Goal: Navigation & Orientation: Find specific page/section

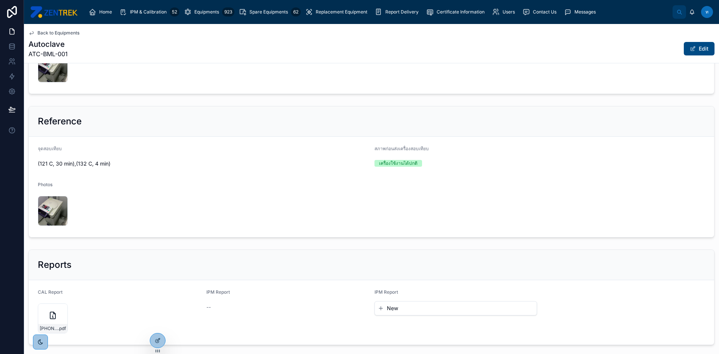
scroll to position [360, 0]
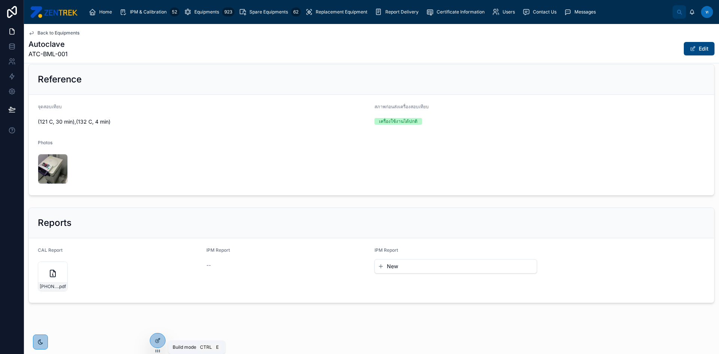
click at [158, 342] on icon at bounding box center [156, 340] width 3 height 3
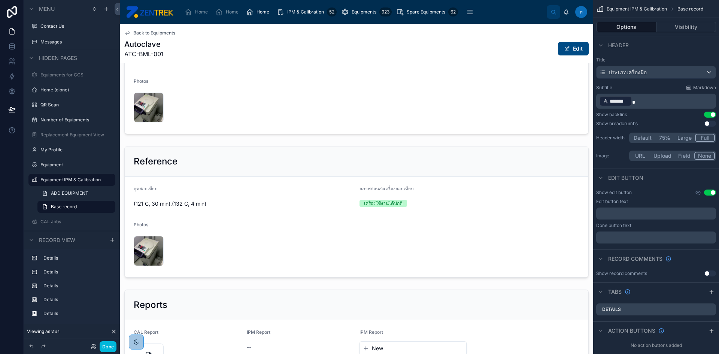
scroll to position [211, 0]
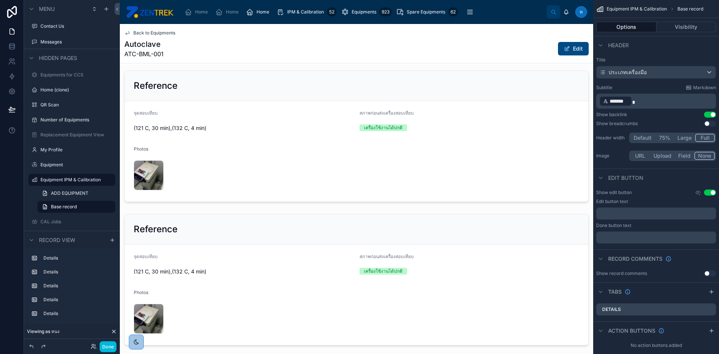
click at [480, 241] on div at bounding box center [356, 279] width 473 height 137
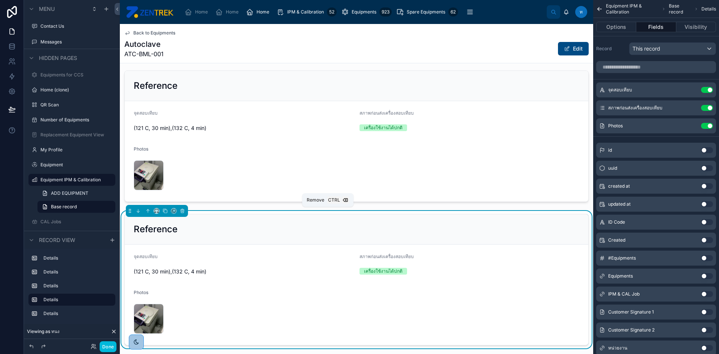
click at [183, 208] on icon at bounding box center [182, 210] width 5 height 5
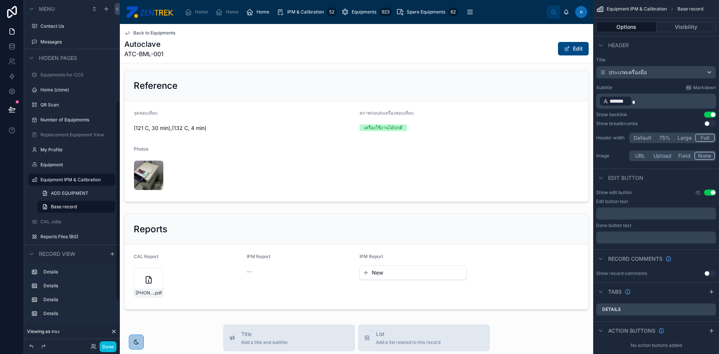
click at [105, 346] on button "Done" at bounding box center [108, 346] width 17 height 11
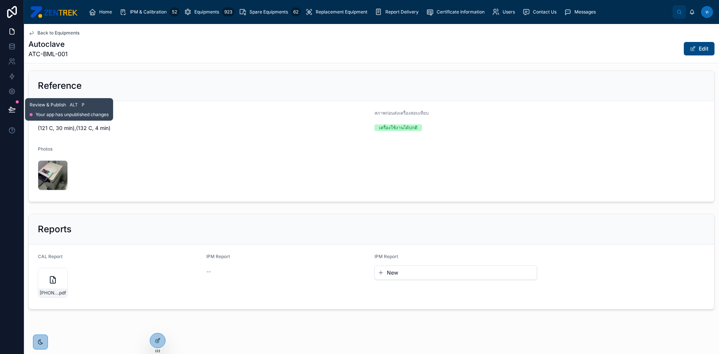
click at [19, 111] on button at bounding box center [12, 109] width 16 height 21
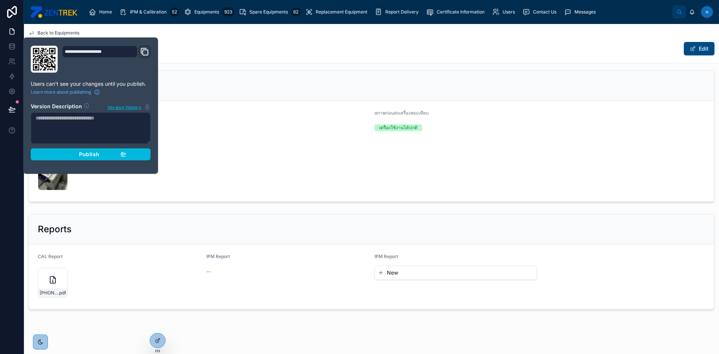
click at [64, 151] on div "Publish" at bounding box center [90, 154] width 71 height 7
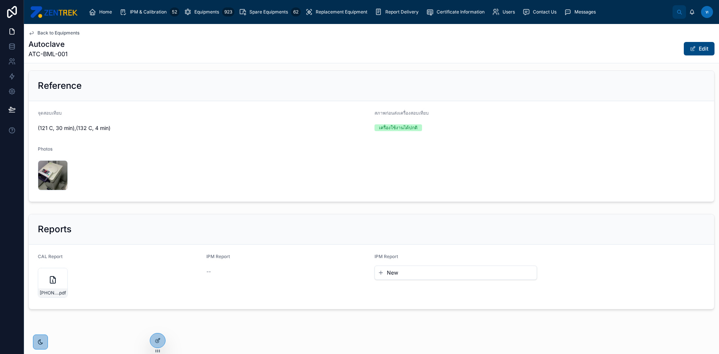
click at [187, 104] on form "จุดสอบเทียบ (121 C, 30 min),(132 C, 4 min) สภาพก่อนส่งเครื่องสอบเทียบ เครื่องใช…" at bounding box center [371, 151] width 685 height 100
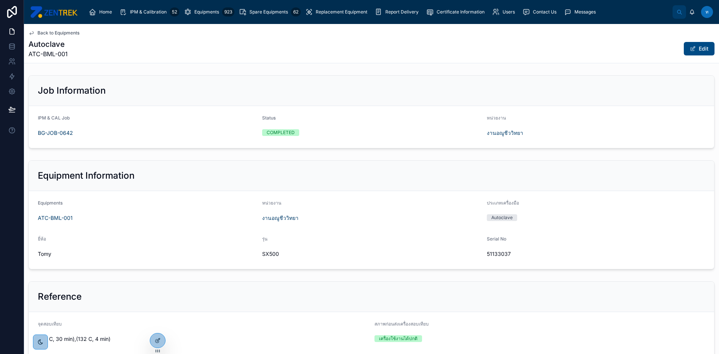
click at [197, 13] on span "Equipments" at bounding box center [206, 12] width 25 height 6
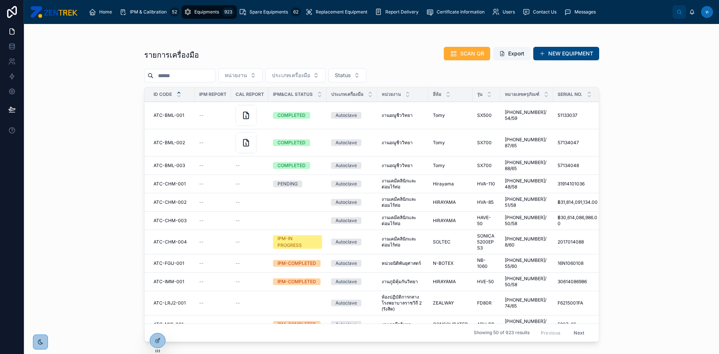
click at [168, 162] on span "ATC-BML-003" at bounding box center [168, 165] width 31 height 6
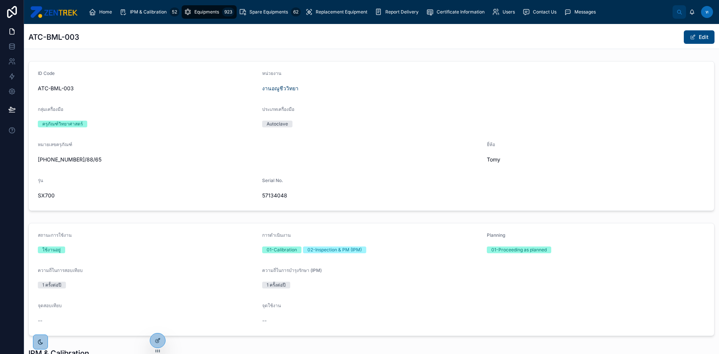
click at [197, 8] on div "Equipments 923" at bounding box center [209, 12] width 51 height 12
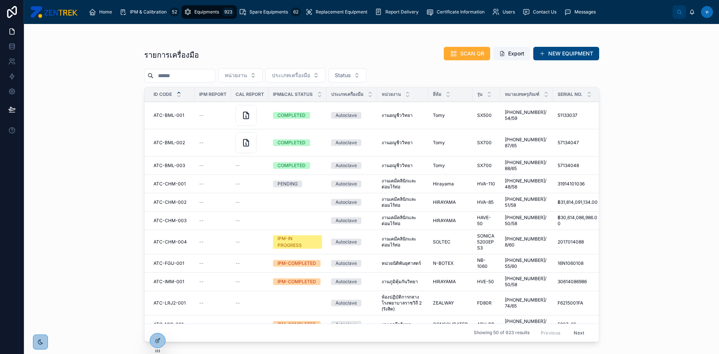
click at [148, 9] on span "IPM & Calibration" at bounding box center [148, 12] width 37 height 6
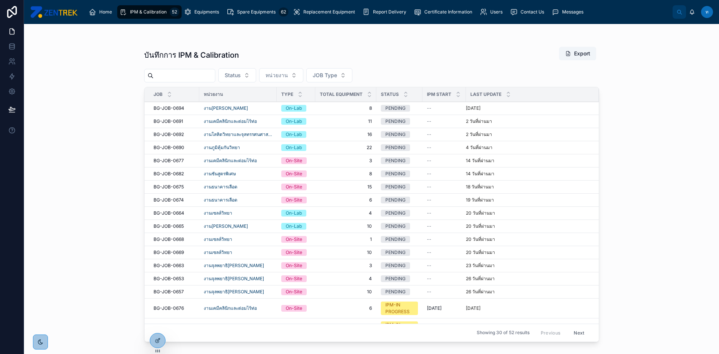
click at [169, 97] on icon at bounding box center [169, 96] width 5 height 5
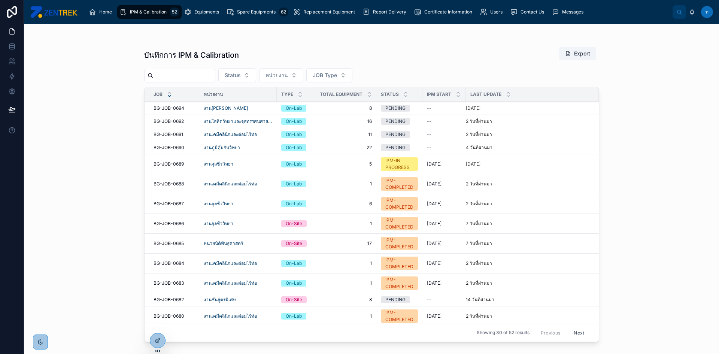
click at [168, 92] on icon at bounding box center [169, 92] width 3 height 1
